Goal: Book appointment/travel/reservation

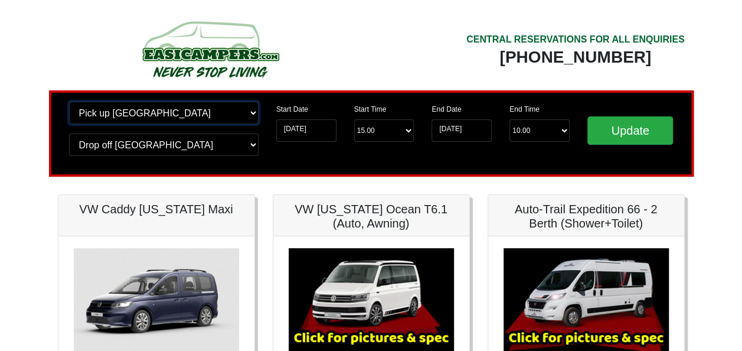
click at [208, 115] on select "Change pick up location? Pick up Edinburgh Birmingham Airport Blackburn Lancash…" at bounding box center [164, 113] width 190 height 22
select select "QUE1"
click at [69, 102] on select "Change pick up location? Pick up Edinburgh Birmingham Airport Blackburn Lancash…" at bounding box center [164, 113] width 190 height 22
click at [219, 139] on select "Change drop off location? Drop off Edinburgh Birmingham Airport Blackburn Lanca…" at bounding box center [164, 144] width 190 height 22
select select "QUE1"
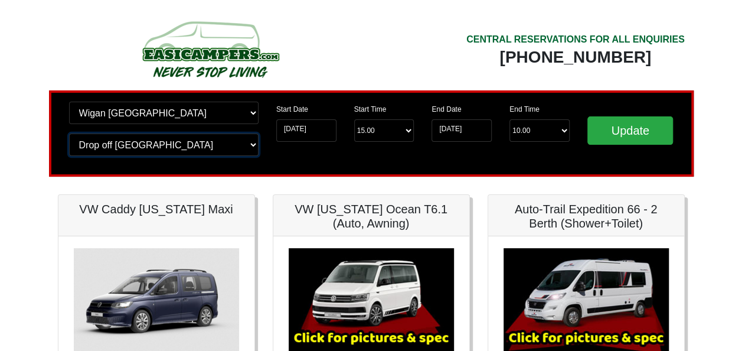
click at [69, 133] on select "Change drop off location? Drop off Edinburgh Birmingham Airport Blackburn Lanca…" at bounding box center [164, 144] width 190 height 22
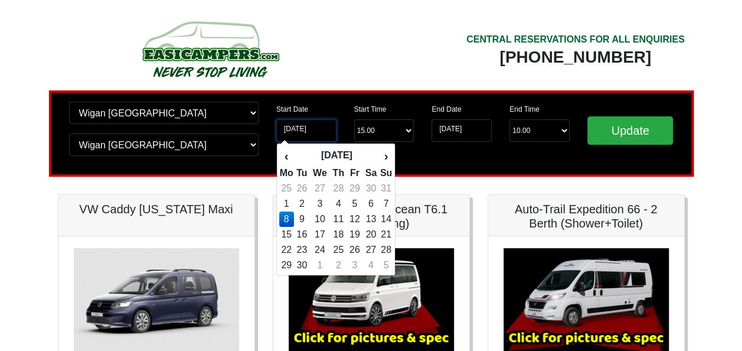
click at [302, 126] on input "08-09-2025" at bounding box center [306, 130] width 60 height 22
click at [390, 154] on th "›" at bounding box center [386, 156] width 13 height 20
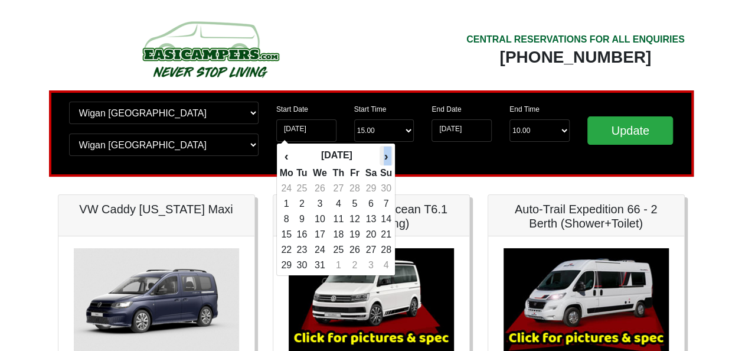
click at [390, 154] on th "›" at bounding box center [386, 156] width 13 height 20
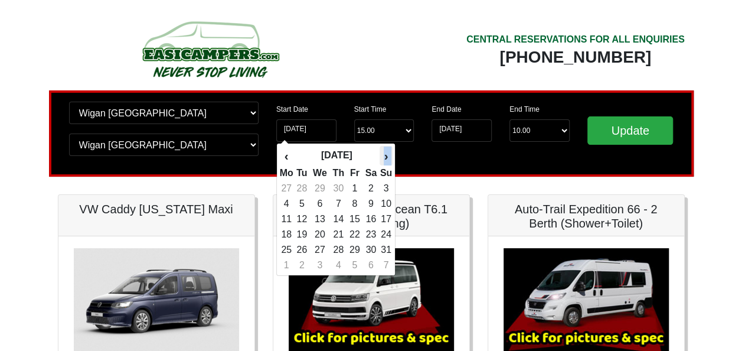
click at [390, 154] on th "›" at bounding box center [386, 156] width 13 height 20
drag, startPoint x: 390, startPoint y: 154, endPoint x: 284, endPoint y: 156, distance: 105.8
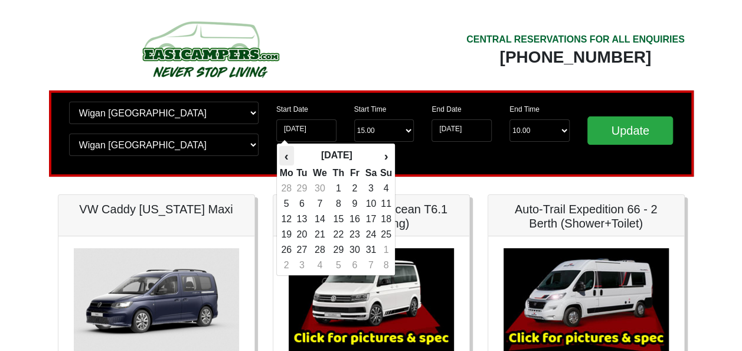
click at [284, 156] on th "‹" at bounding box center [286, 156] width 15 height 20
click at [375, 199] on td "12" at bounding box center [371, 203] width 17 height 15
type input "[DATE]"
type input "13-09-2026"
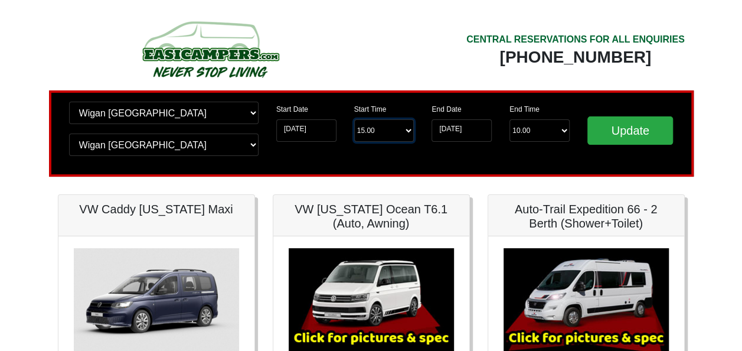
click at [390, 134] on select "Start Time 15.00 -------- 11.00 am (Saturday & Sunday Only) 12.00 pm (Saturday)…" at bounding box center [384, 130] width 60 height 22
select select "11.00"
click at [354, 120] on select "Start Time 15.00 -------- 11.00 am (Saturday & Sunday Only) 12.00 pm (Saturday)…" at bounding box center [384, 130] width 60 height 22
click at [446, 129] on input "13-09-2026" at bounding box center [462, 130] width 60 height 22
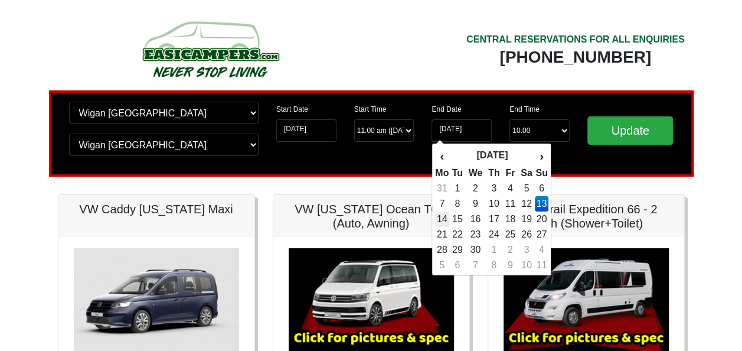
click at [443, 223] on td "14" at bounding box center [442, 218] width 15 height 15
type input "[DATE]"
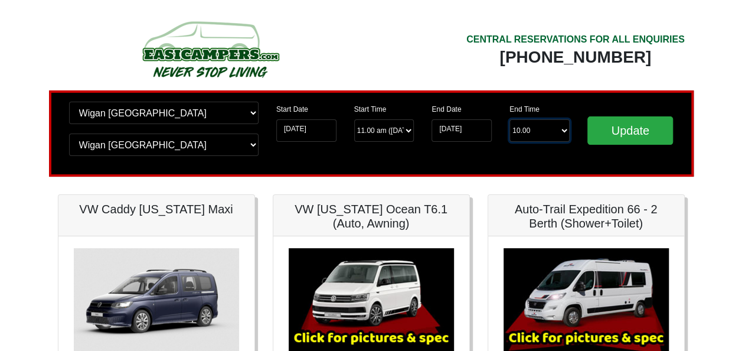
click at [530, 131] on select "End Time 10.00 -------- 08.00 am 09.00 am 10.00 am 11.00 am (Sunday Only)" at bounding box center [540, 130] width 60 height 22
select select "10.00"
click at [510, 120] on select "End Time 10.00 -------- 08.00 am 09.00 am 10.00 am 11.00 am (Sunday Only)" at bounding box center [540, 130] width 60 height 22
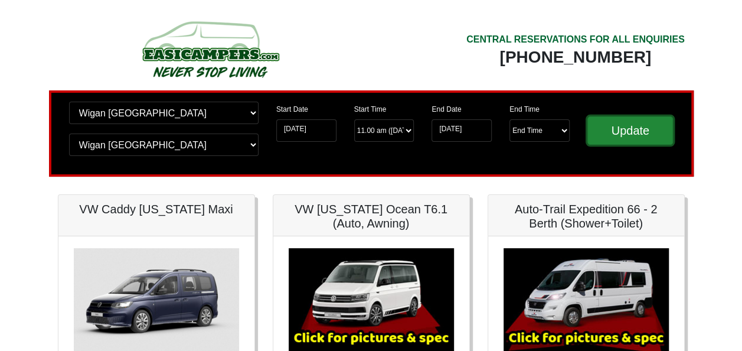
click at [621, 135] on input "Update" at bounding box center [631, 130] width 86 height 28
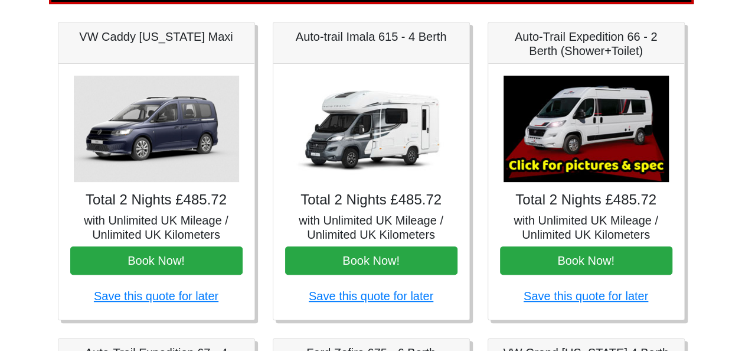
scroll to position [171, 0]
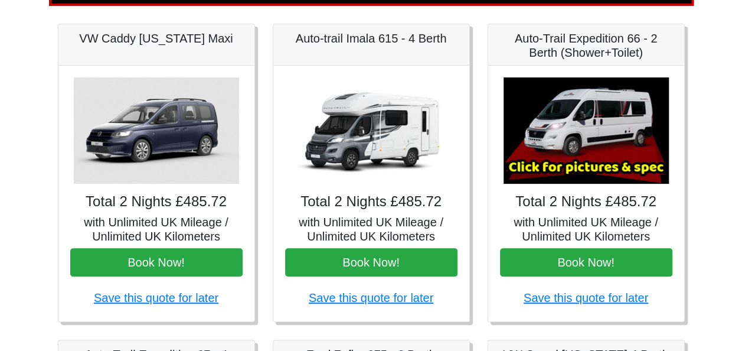
click at [146, 114] on img at bounding box center [156, 130] width 165 height 106
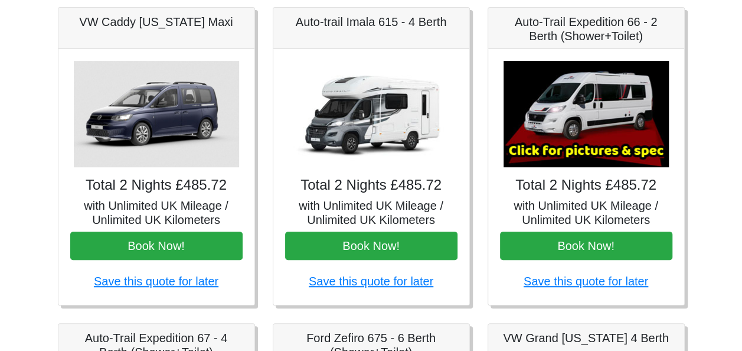
scroll to position [168, 0]
